Goal: Task Accomplishment & Management: Manage account settings

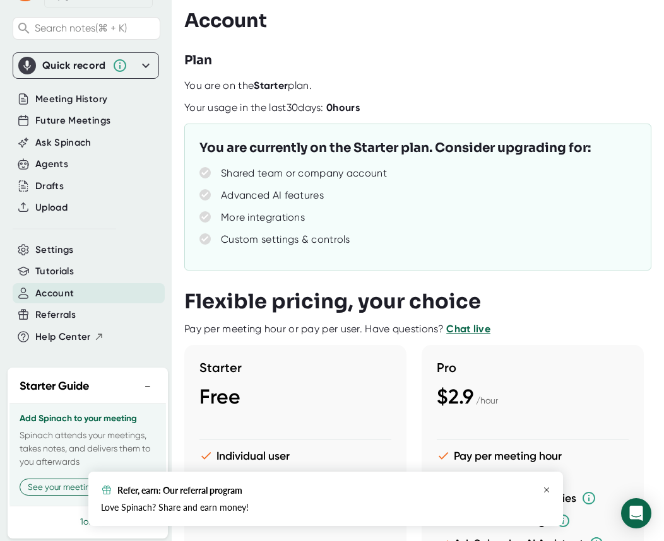
click at [546, 489] on icon "button" at bounding box center [547, 490] width 8 height 8
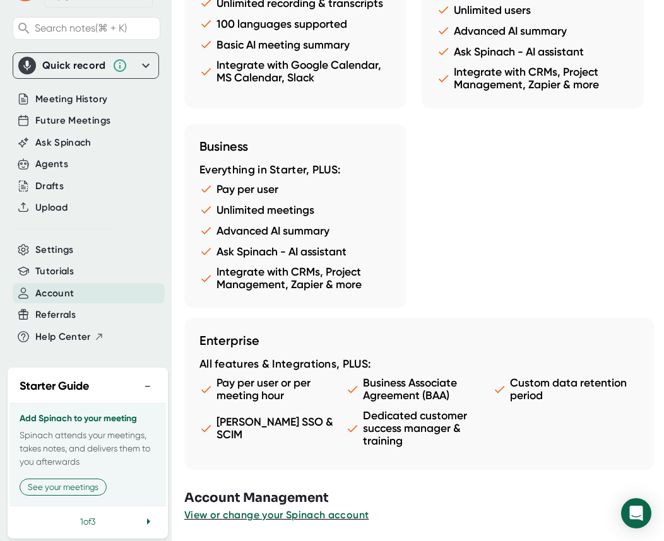
click at [73, 294] on span "Account" at bounding box center [54, 293] width 38 height 15
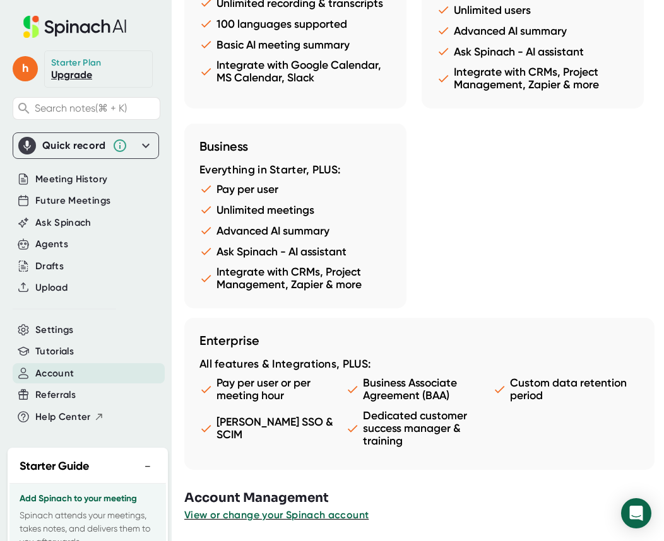
click at [293, 521] on button "View or change your Spinach account" at bounding box center [276, 515] width 184 height 15
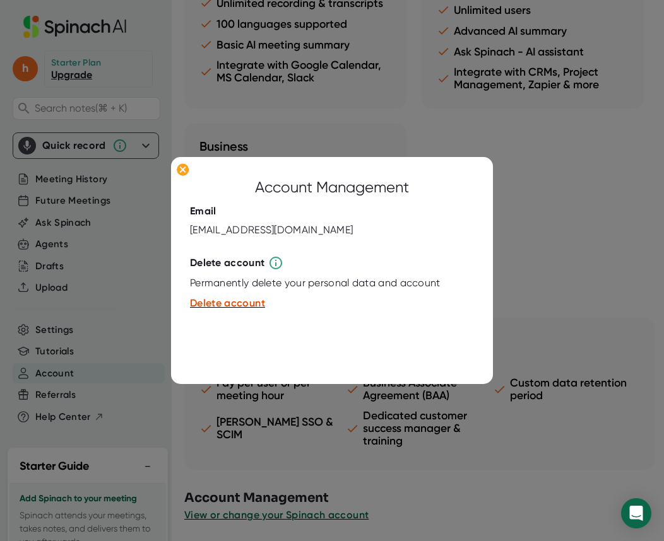
click at [394, 209] on div "Email homevetsclosings@gmail.com" at bounding box center [332, 221] width 284 height 32
click at [146, 215] on div at bounding box center [332, 270] width 664 height 541
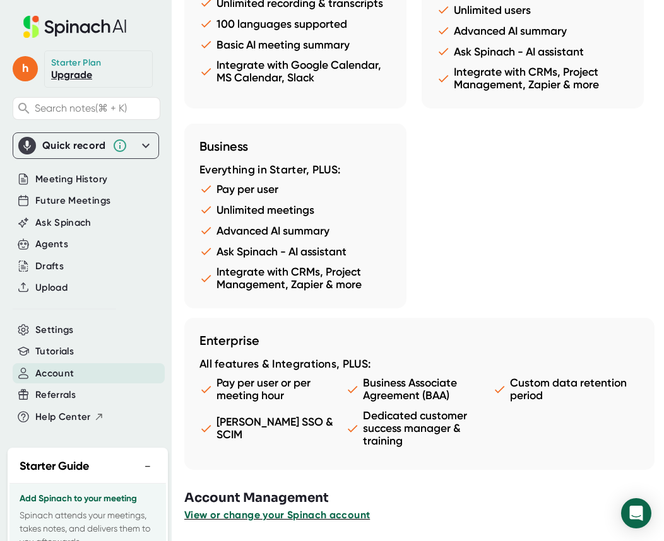
click at [348, 513] on span "View or change your Spinach account" at bounding box center [276, 515] width 185 height 12
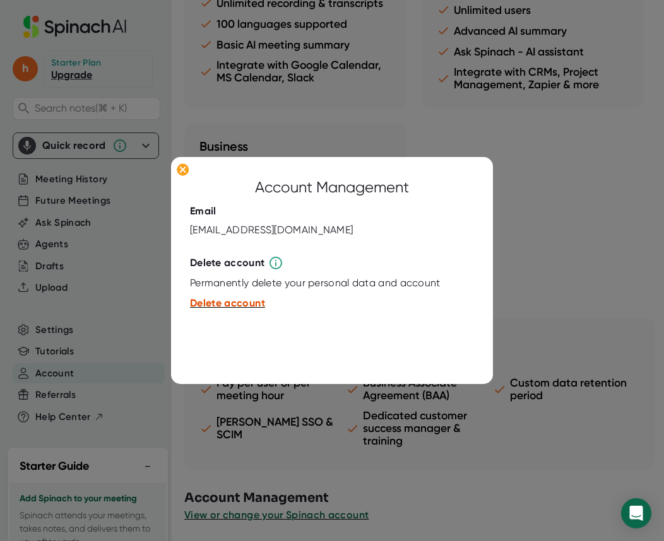
click at [238, 303] on span "Delete account" at bounding box center [227, 303] width 75 height 12
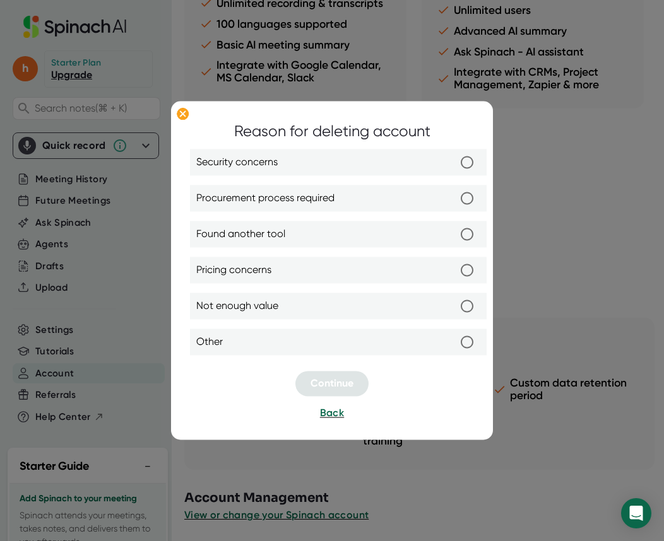
click at [295, 337] on label "Other" at bounding box center [338, 342] width 284 height 26
click at [454, 337] on input "Other" at bounding box center [467, 342] width 26 height 26
radio input "true"
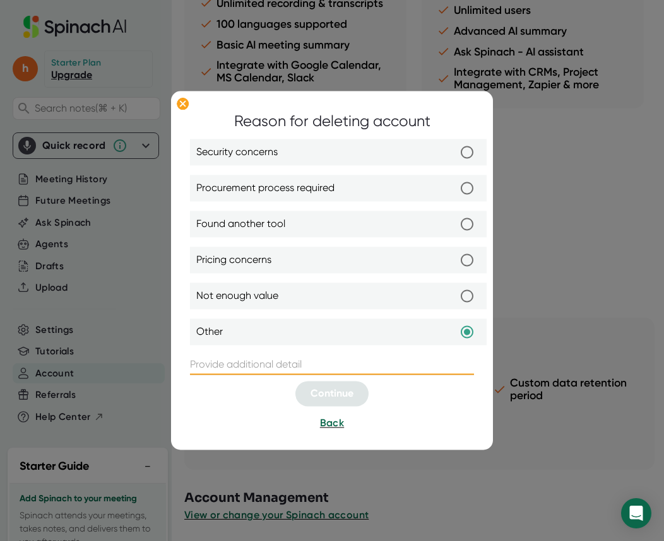
click at [295, 369] on input "text" at bounding box center [332, 365] width 284 height 20
type input "Already have account"
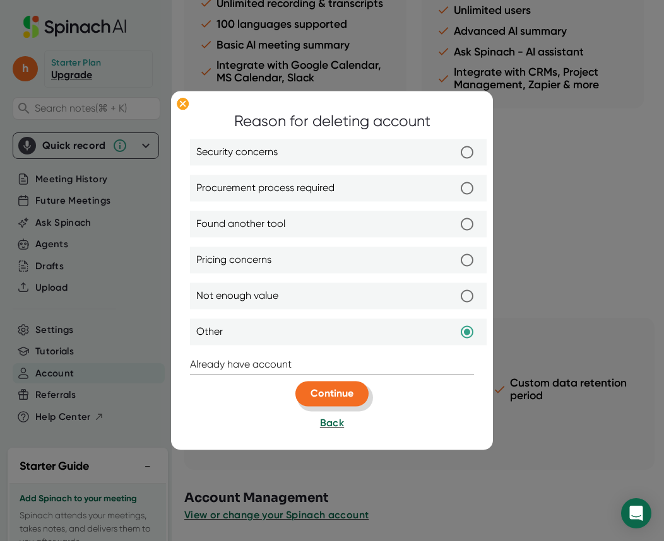
click at [334, 400] on span "Continue" at bounding box center [331, 394] width 43 height 12
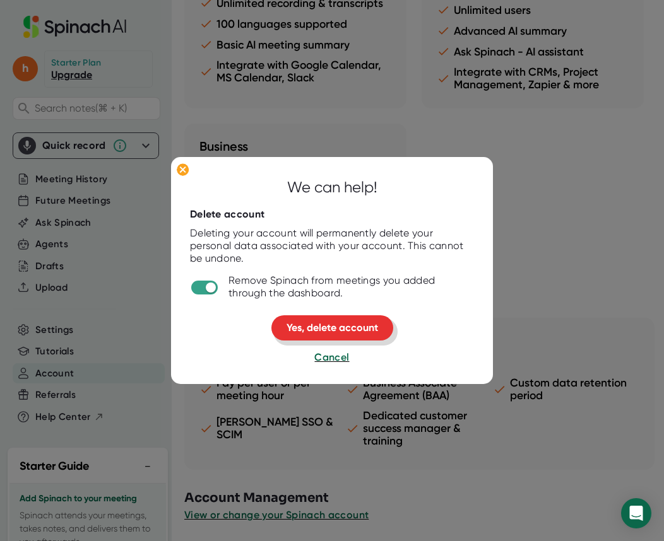
click at [319, 333] on span "Yes, delete account" at bounding box center [331, 328] width 91 height 12
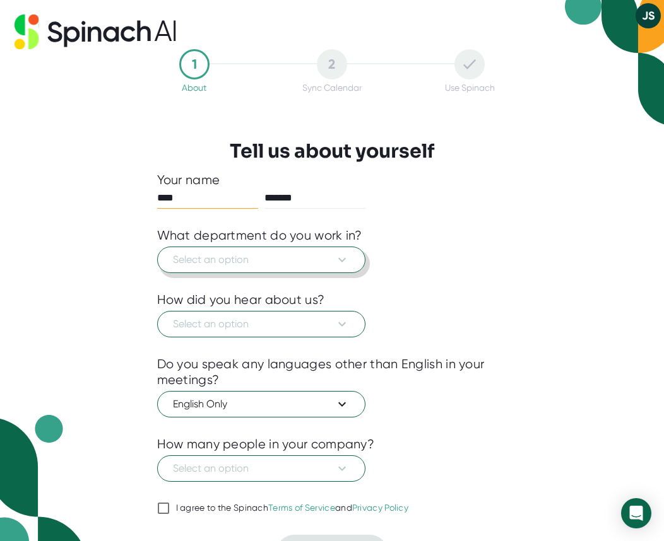
click at [317, 259] on span "Select an option" at bounding box center [261, 259] width 177 height 15
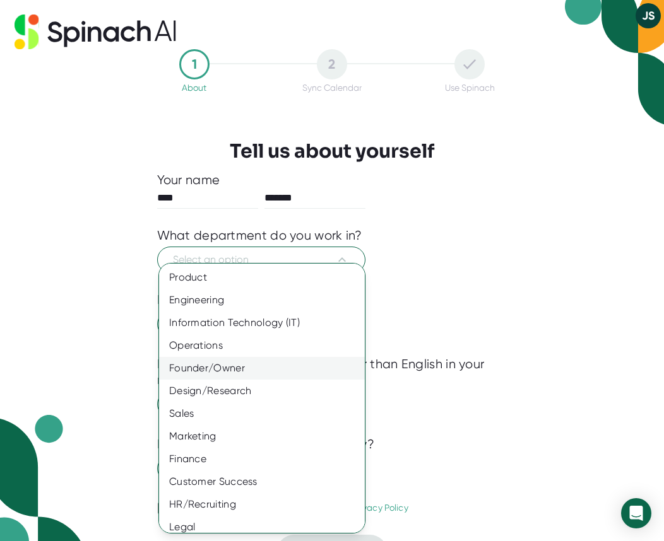
click at [249, 363] on div "Founder/Owner" at bounding box center [262, 368] width 206 height 23
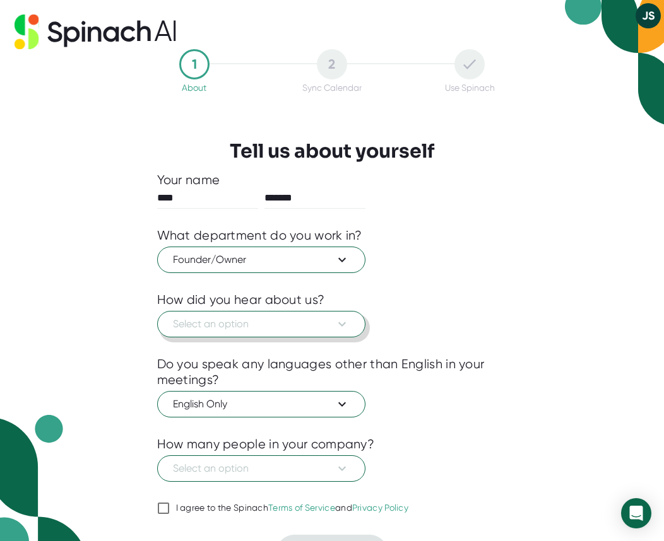
click at [251, 329] on span "Select an option" at bounding box center [261, 324] width 177 height 15
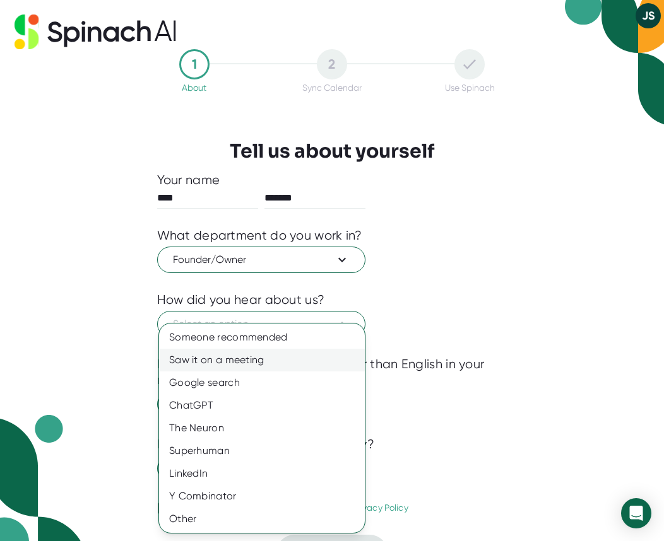
click at [249, 355] on div "Saw it on a meeting" at bounding box center [262, 360] width 206 height 23
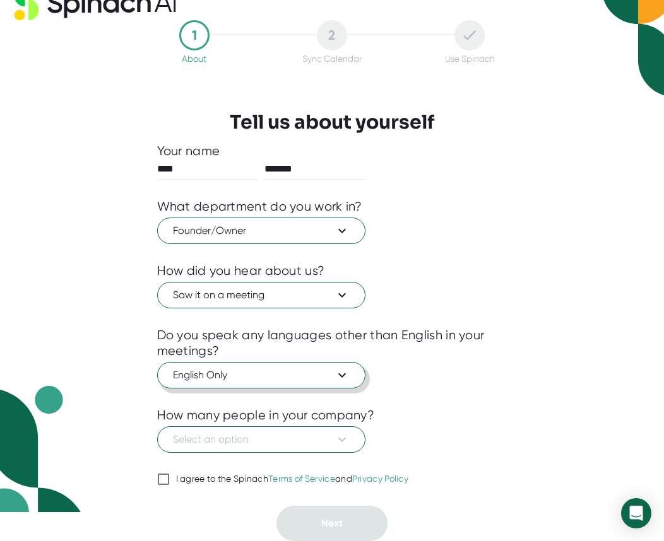
scroll to position [29, 0]
click at [269, 372] on span "English Only" at bounding box center [261, 375] width 177 height 15
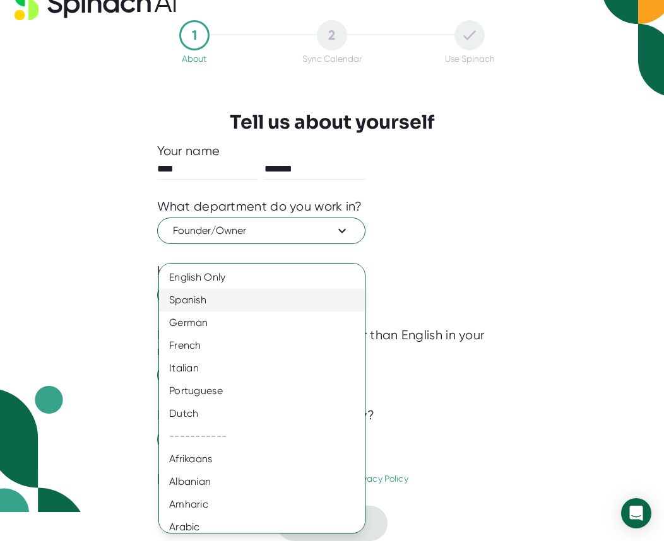
click at [247, 296] on div "Spanish" at bounding box center [262, 300] width 206 height 23
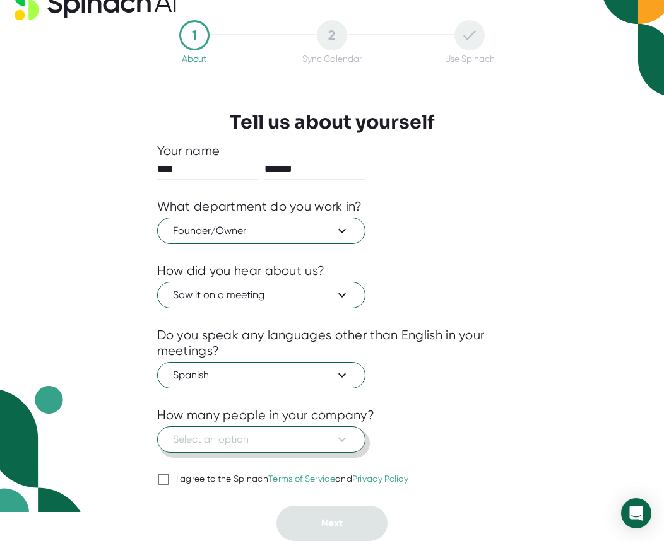
click at [300, 435] on span "Select an option" at bounding box center [261, 439] width 177 height 15
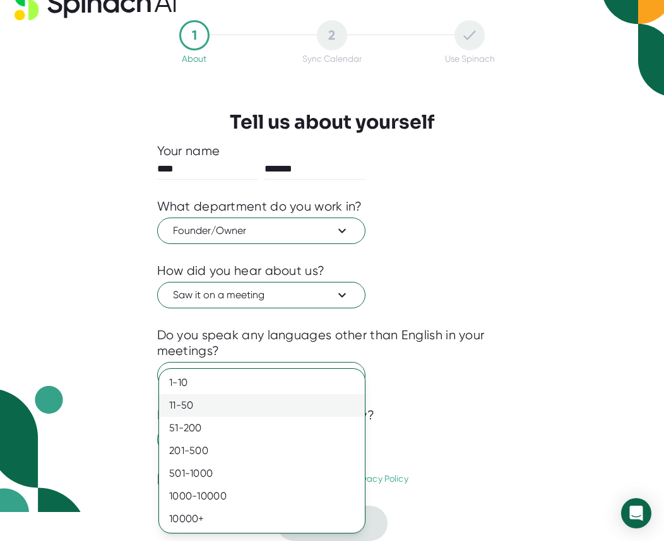
click at [204, 404] on div "11-50" at bounding box center [262, 405] width 206 height 23
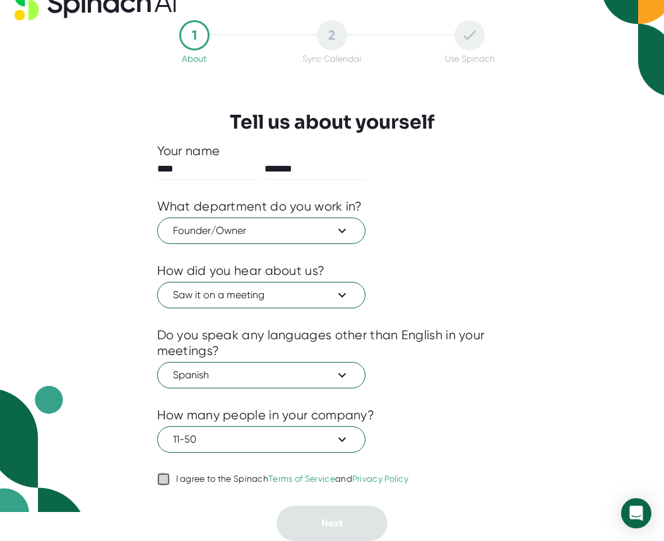
drag, startPoint x: 161, startPoint y: 475, endPoint x: 199, endPoint y: 490, distance: 40.5
click at [161, 475] on input "I agree to the Spinach Terms of Service and Privacy Policy" at bounding box center [163, 479] width 13 height 15
checkbox input "true"
click at [340, 525] on span "Next" at bounding box center [331, 523] width 21 height 12
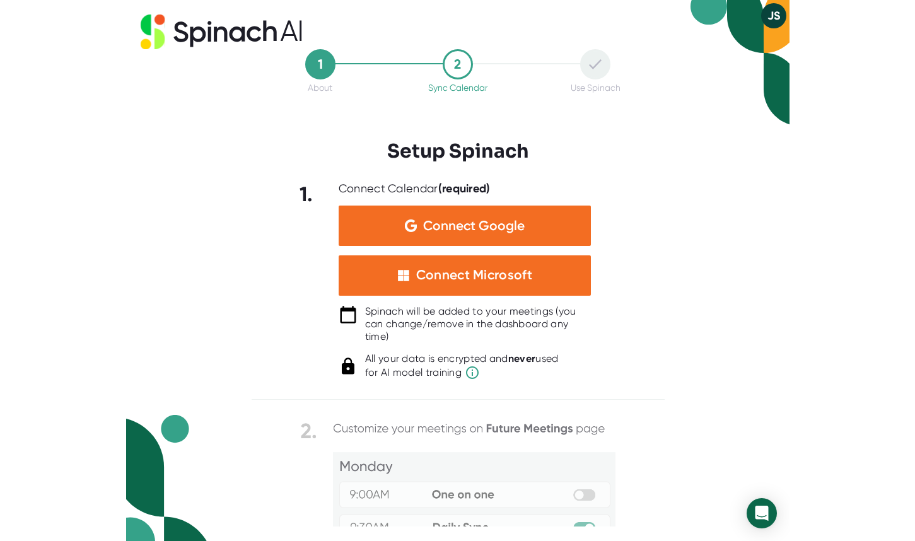
scroll to position [0, 0]
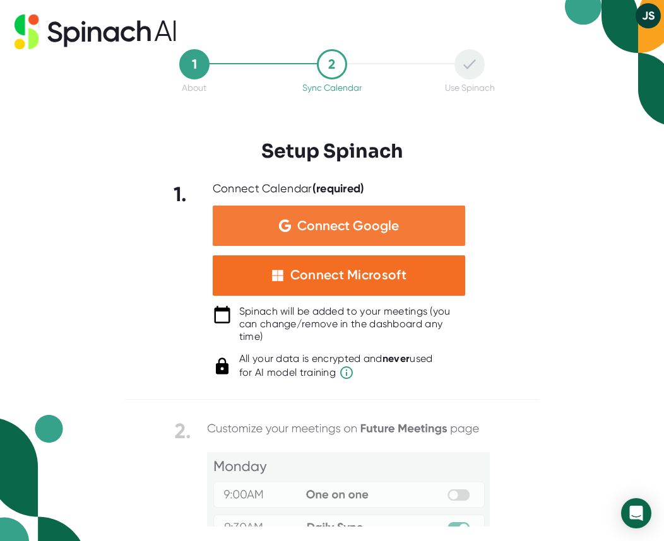
click at [350, 232] on span "Connect Google" at bounding box center [348, 226] width 102 height 13
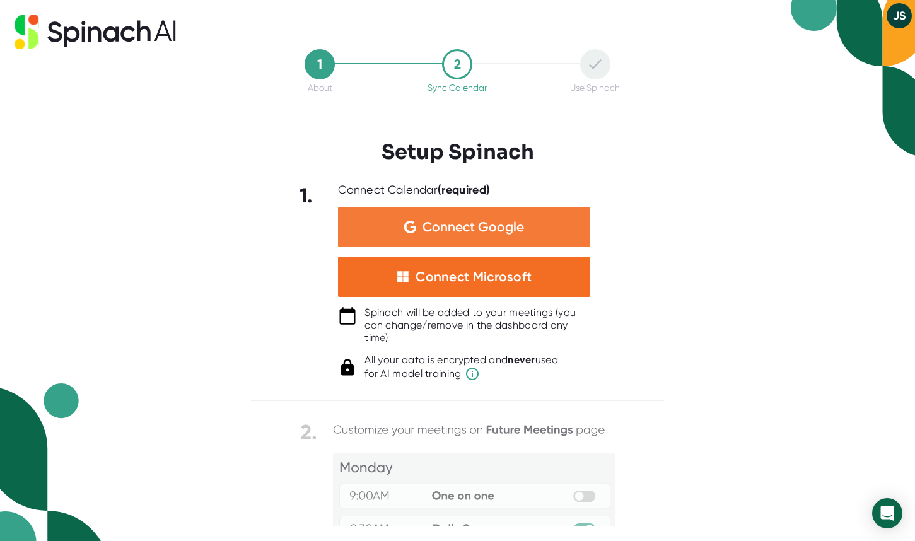
click at [473, 232] on span "Connect Google" at bounding box center [474, 227] width 102 height 13
